Goal: Task Accomplishment & Management: Manage account settings

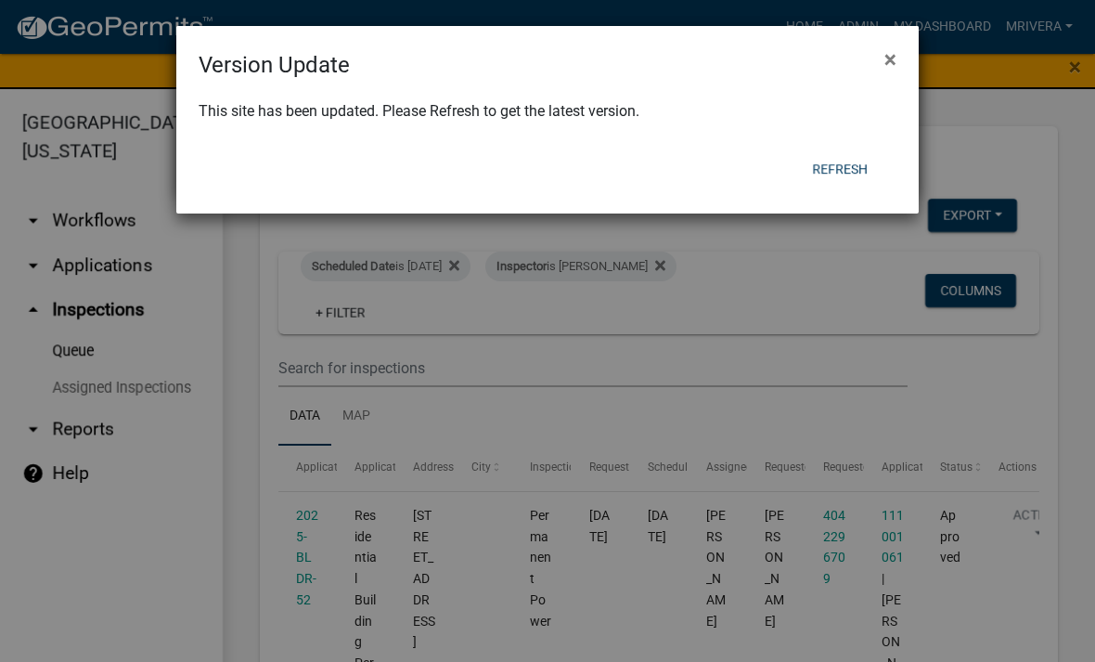
scroll to position [4180, 0]
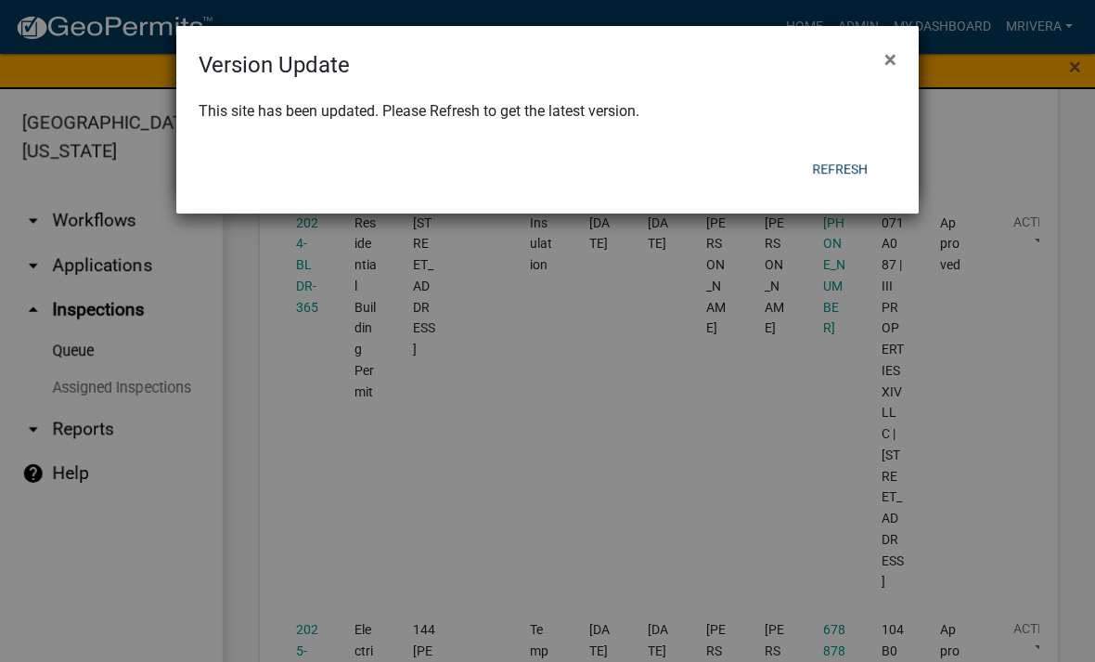
click at [829, 178] on button "Refresh" at bounding box center [839, 168] width 85 height 33
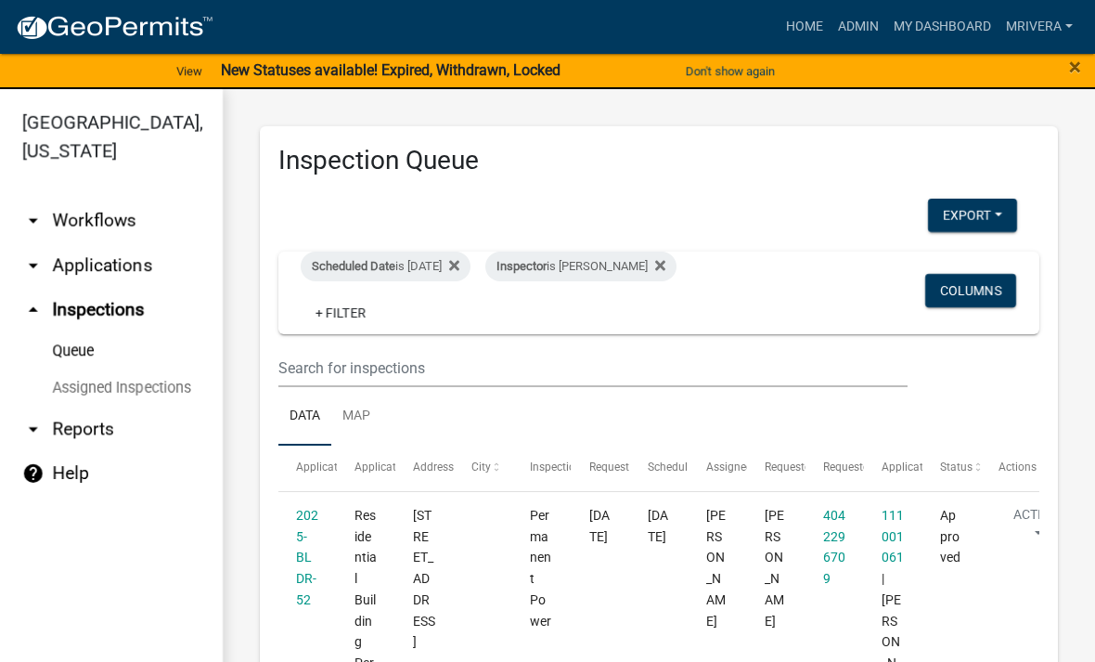
click at [395, 272] on span "Scheduled Date" at bounding box center [354, 266] width 84 height 14
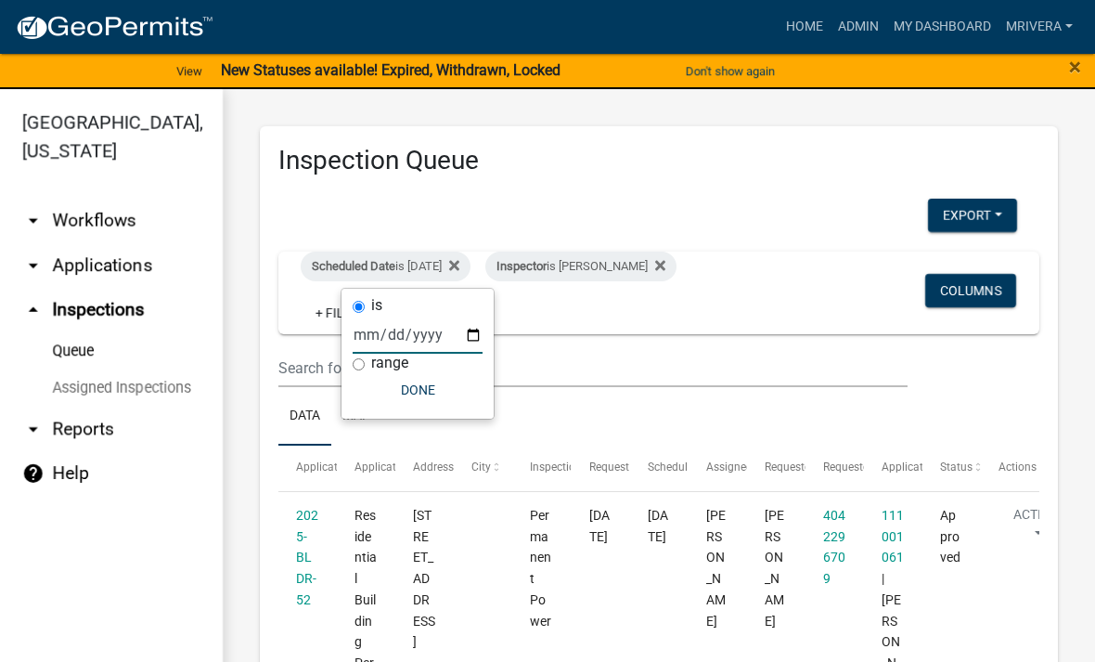
click at [391, 328] on input "2025-08-19" at bounding box center [418, 335] width 130 height 38
type input "2025-08-21"
click at [426, 388] on button "Done" at bounding box center [418, 389] width 130 height 33
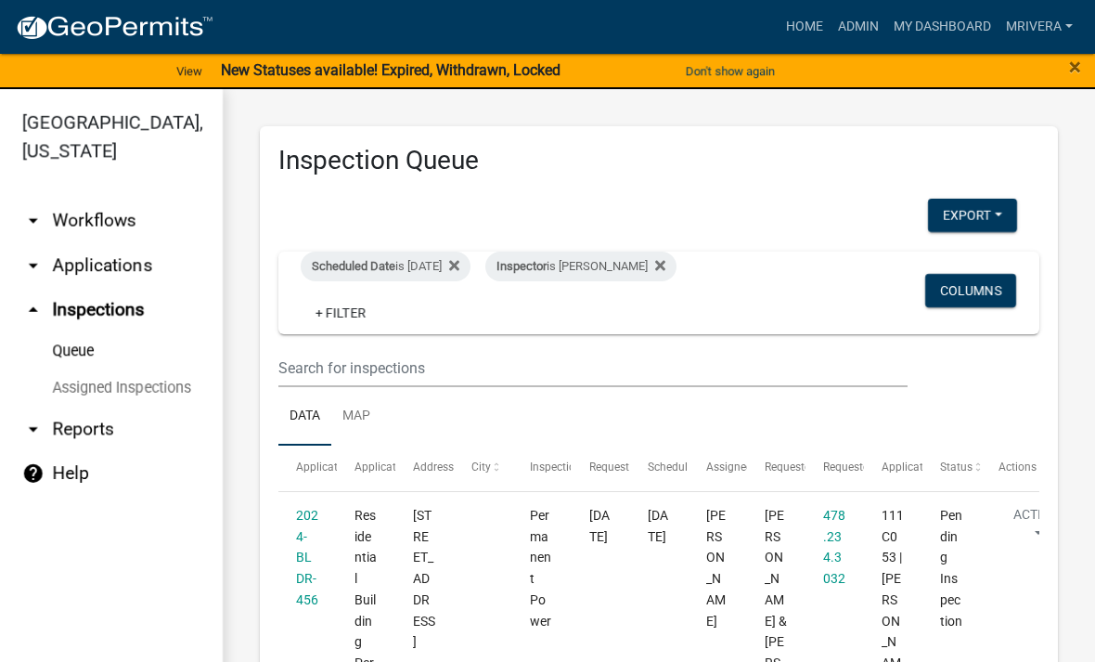
click at [383, 269] on span "Scheduled Date" at bounding box center [354, 266] width 84 height 14
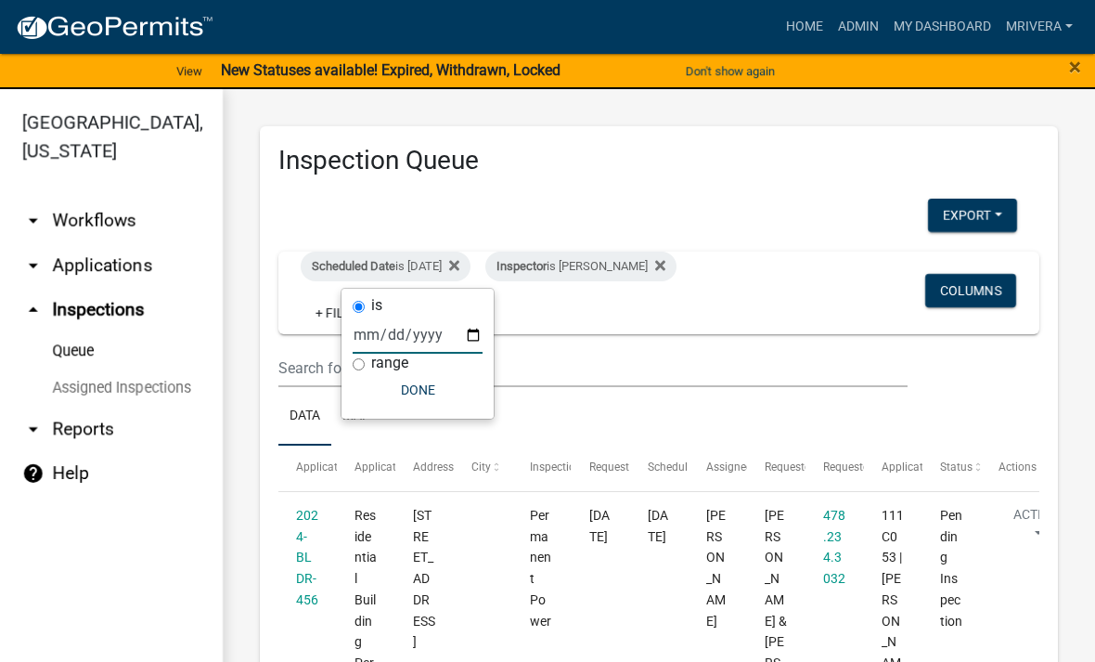
click at [388, 340] on input "2025-08-21" at bounding box center [418, 335] width 130 height 38
type input "2025-08-22"
click at [401, 397] on button "Done" at bounding box center [418, 389] width 130 height 33
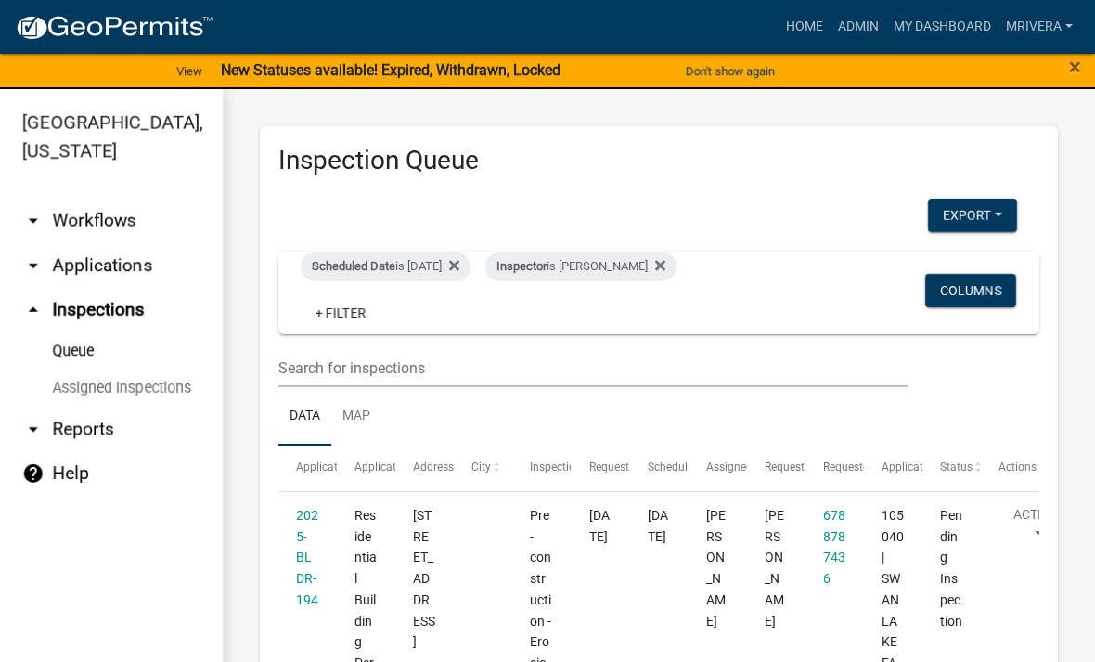
click at [644, 260] on div "Inspector is Michele Rivera" at bounding box center [580, 267] width 191 height 30
select select "07642ab0-564c-47bb-824b-0ccf2da83593"
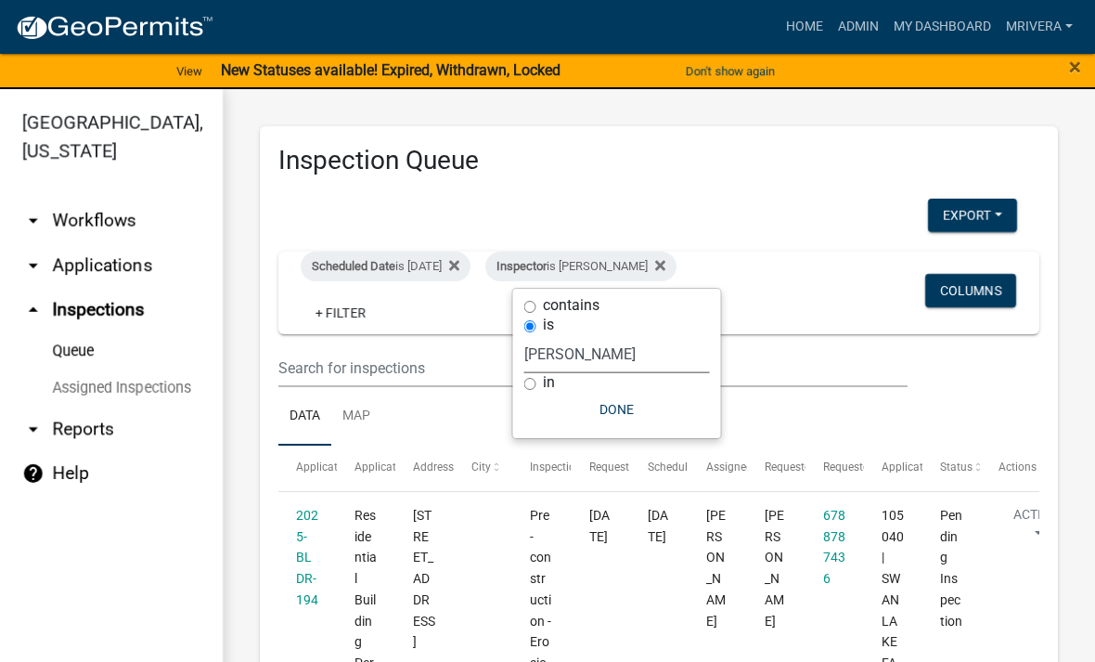
click at [652, 341] on select "Select an option None Michele Rivera Dorothy Evans Kenteria Williams Jerry Stok…" at bounding box center [617, 354] width 186 height 38
click at [633, 353] on select "Select an option None Michele Rivera Dorothy Evans Kenteria Williams Jerry Stok…" at bounding box center [617, 354] width 186 height 38
click at [631, 269] on div "Inspector is Michele Rivera" at bounding box center [580, 267] width 191 height 30
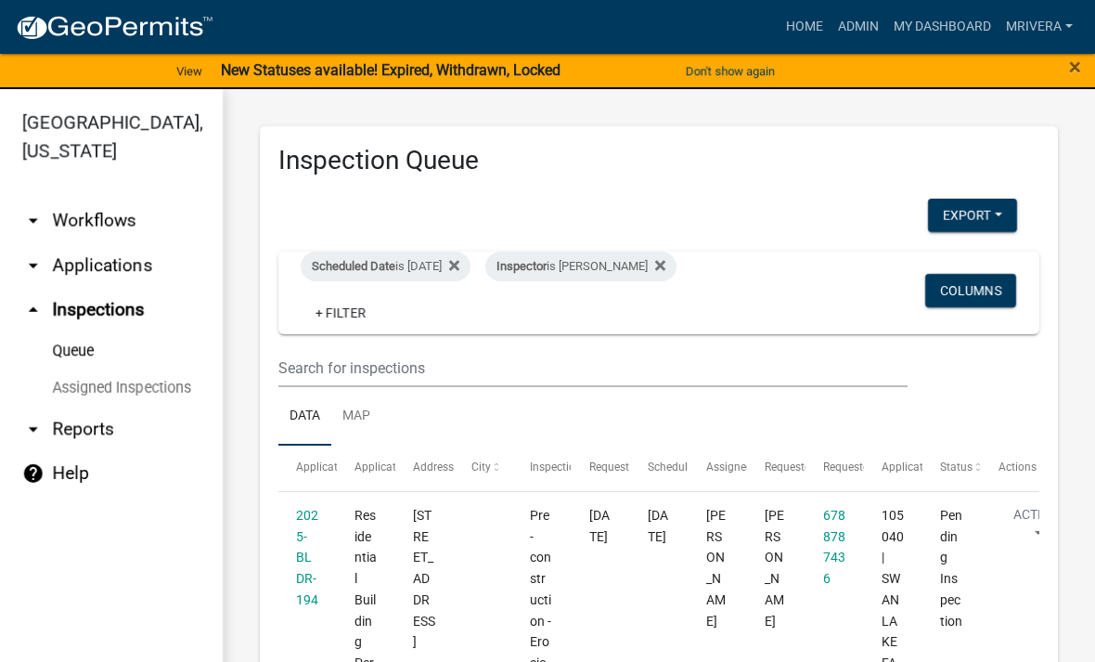
click at [639, 268] on div "Inspector is Michele Rivera" at bounding box center [580, 267] width 191 height 30
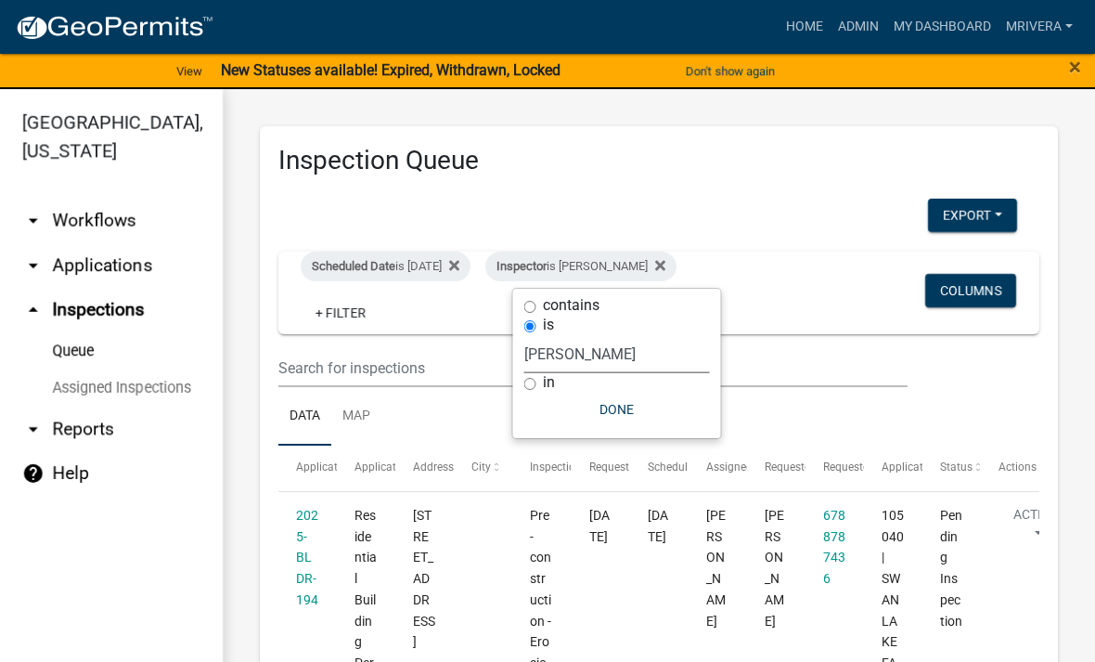
click at [630, 360] on select "Select an option None Michele Rivera Dorothy Evans Kenteria Williams Jerry Stok…" at bounding box center [617, 354] width 186 height 38
select select "a0ea4169-8540-4a2c-b9f4-cf4c1ffdeb95"
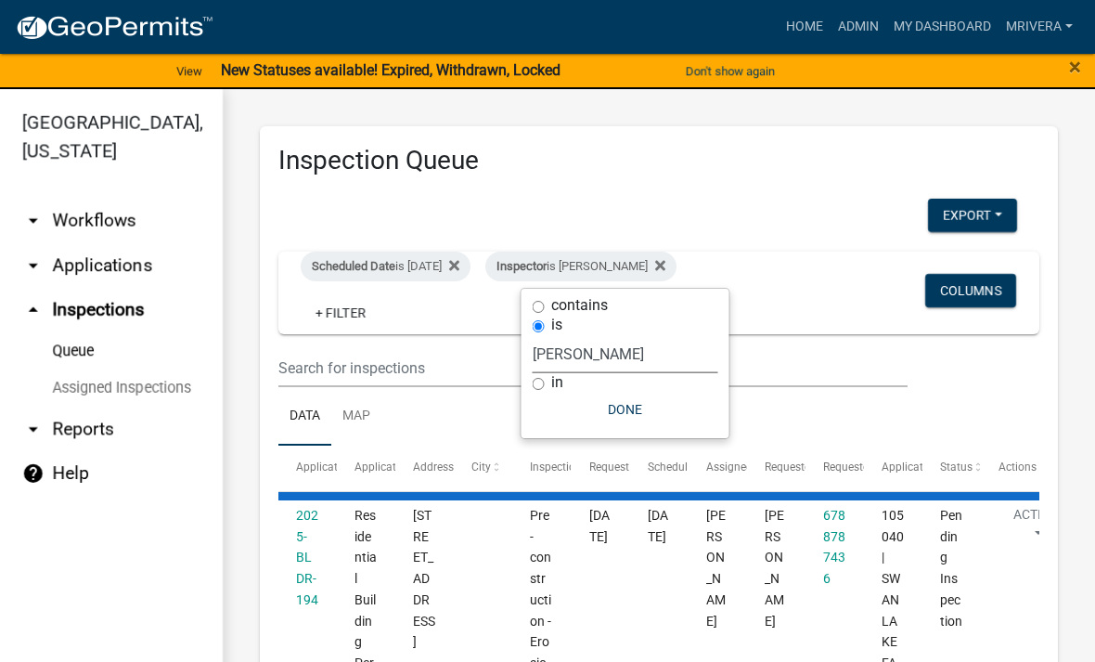
click at [646, 406] on button "Done" at bounding box center [626, 409] width 186 height 33
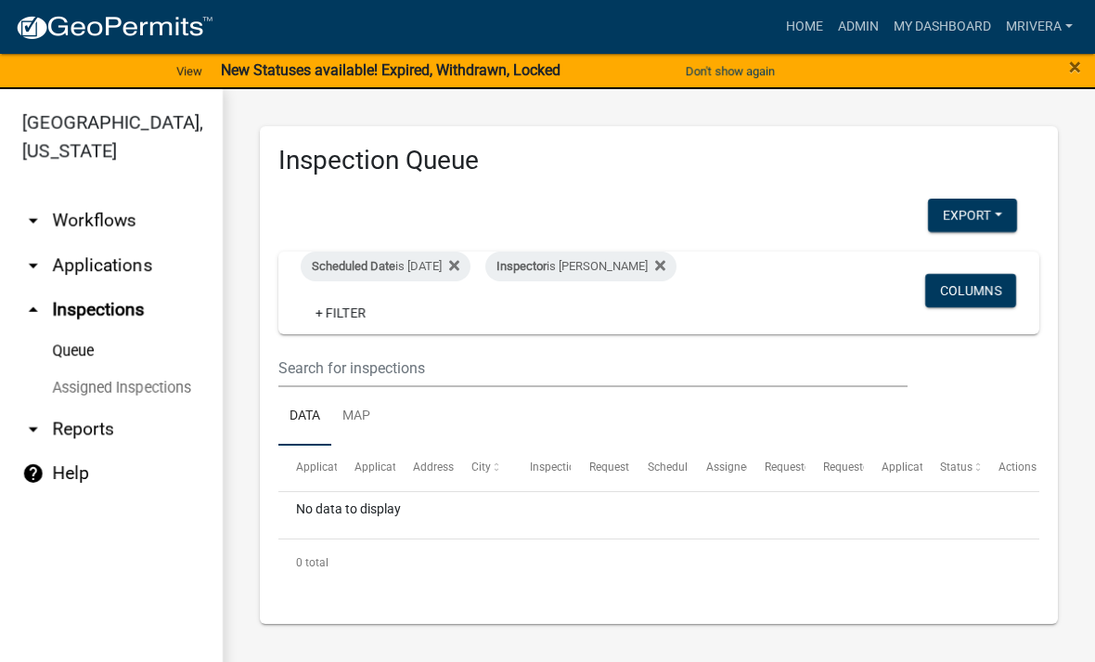
click at [639, 259] on div "Inspector is Cedrick Moreland" at bounding box center [580, 267] width 191 height 30
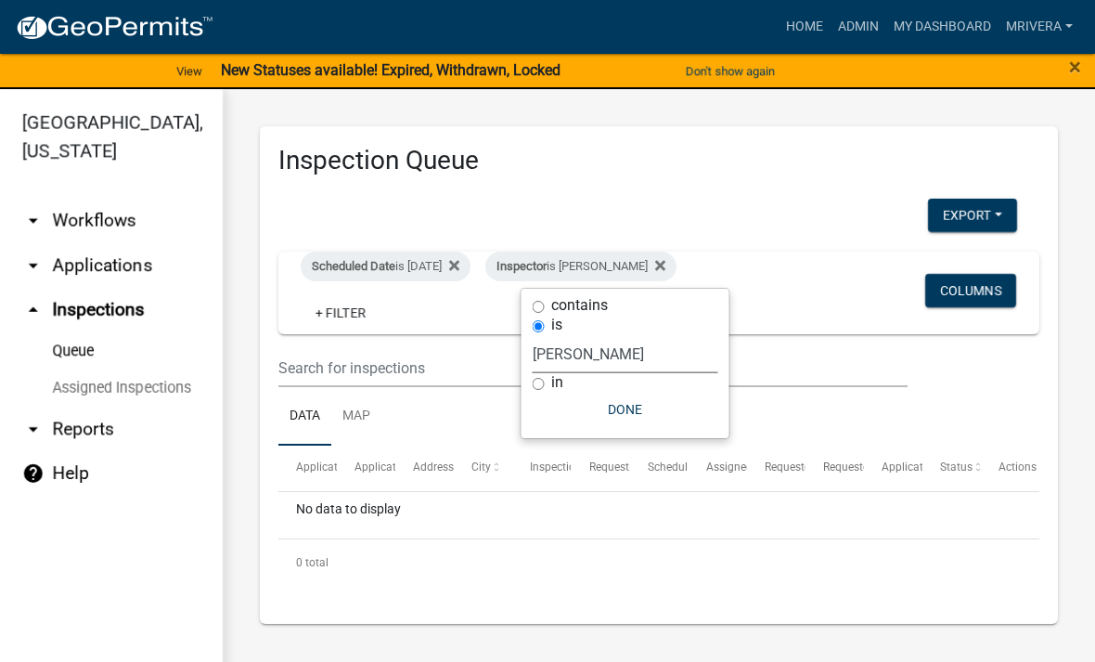
click at [641, 355] on select "Select an option None Michele Rivera Dorothy Evans Kenteria Williams Jerry Stok…" at bounding box center [626, 354] width 186 height 38
select select "07642ab0-564c-47bb-824b-0ccf2da83593"
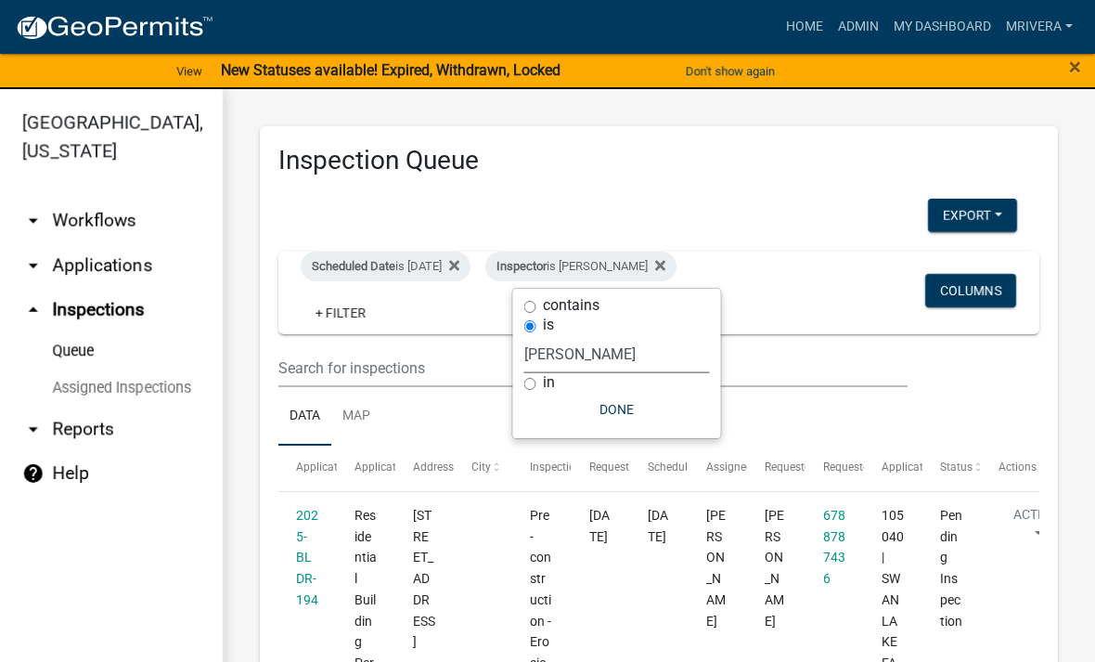
click at [630, 400] on button "Done" at bounding box center [617, 409] width 186 height 33
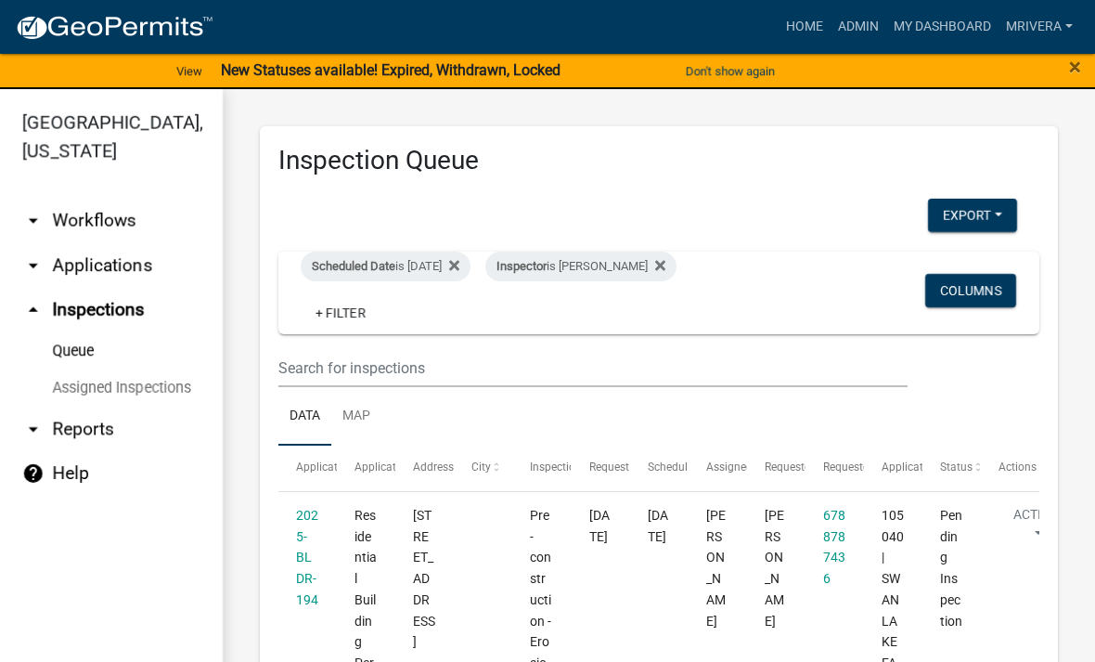
scroll to position [-1, 0]
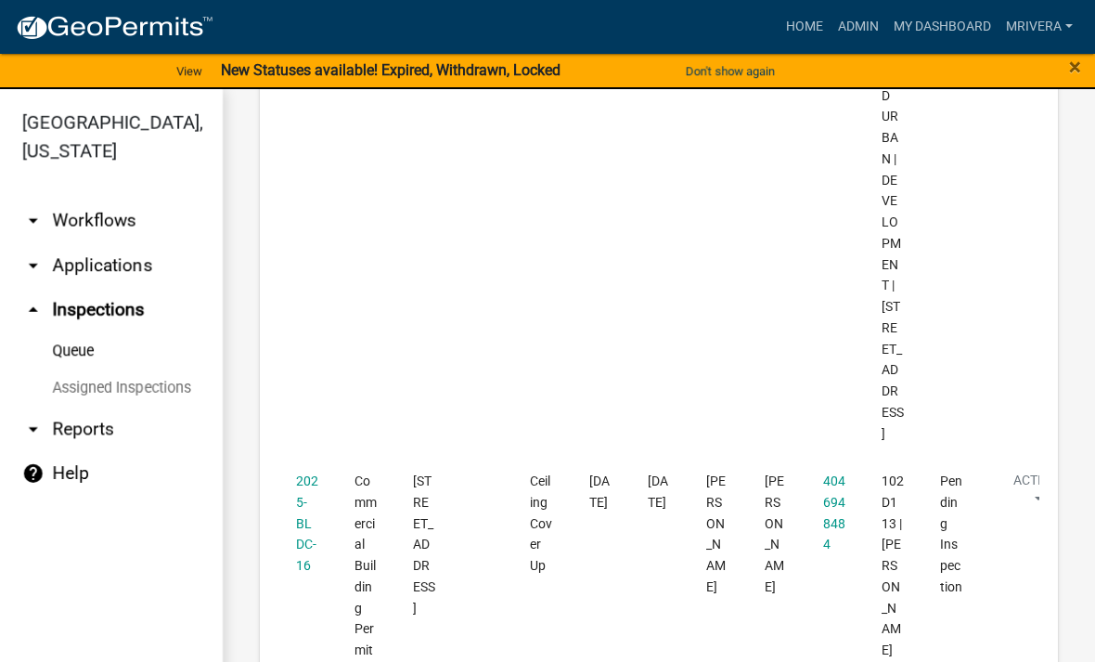
scroll to position [5483, 0]
